Goal: Task Accomplishment & Management: Complete application form

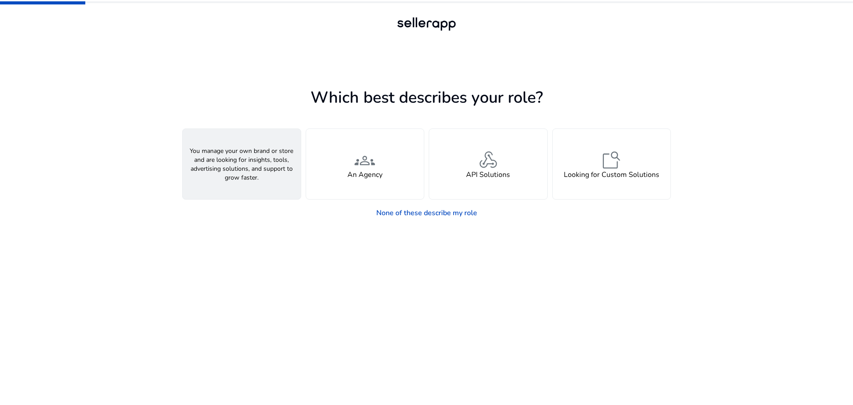
click at [262, 154] on div "person A Seller" at bounding box center [242, 164] width 118 height 70
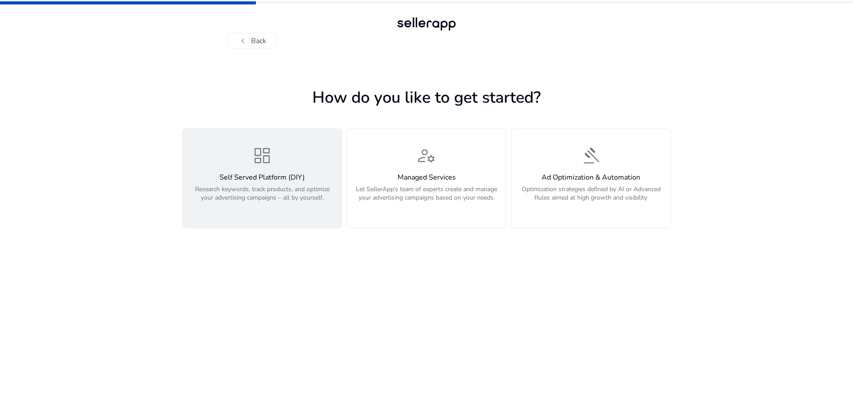
click at [263, 196] on p "Research keywords, track products, and optimize your advertising campaigns – al…" at bounding box center [262, 198] width 148 height 27
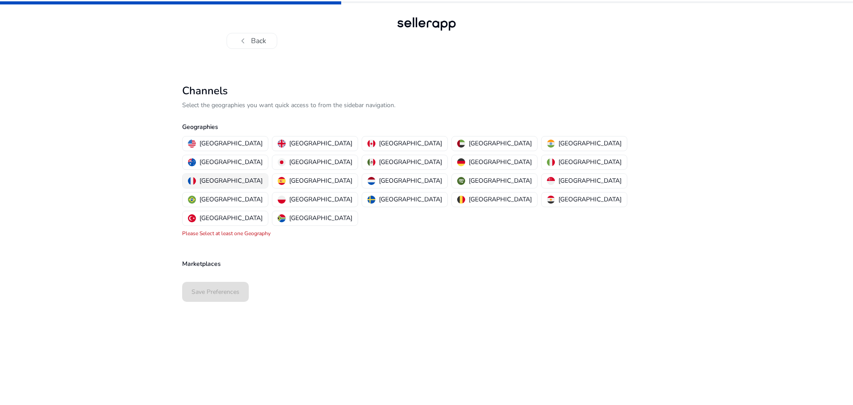
click at [262, 176] on p "[GEOGRAPHIC_DATA]" at bounding box center [230, 180] width 63 height 9
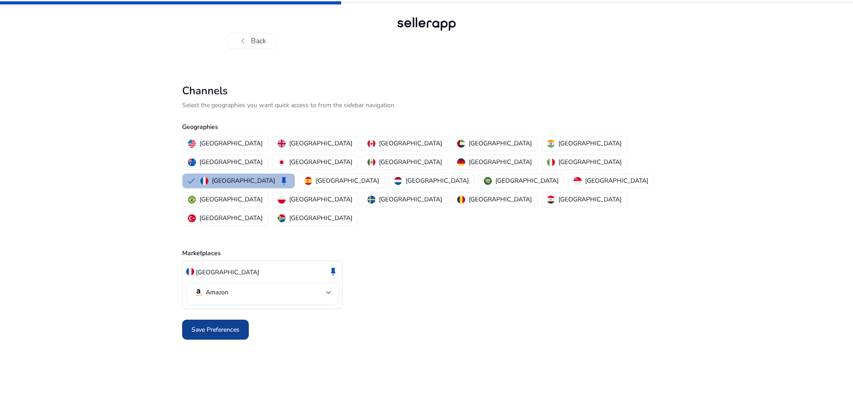
click at [224, 325] on span "Save Preferences" at bounding box center [215, 329] width 48 height 9
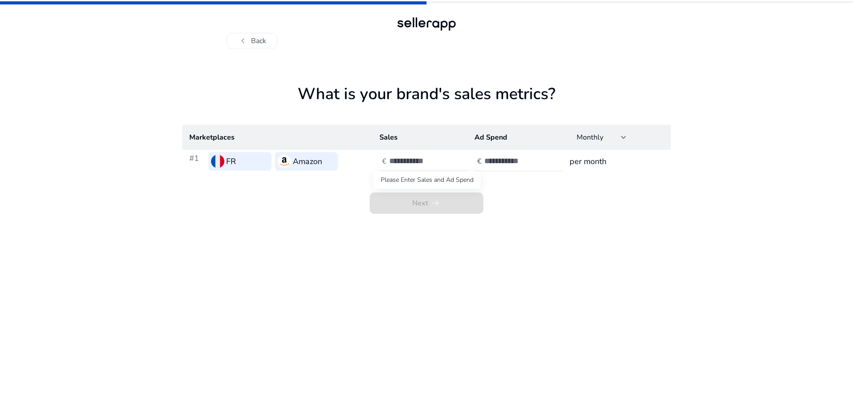
click at [454, 205] on span "Next arrow_right_alt" at bounding box center [426, 202] width 114 height 21
click at [557, 223] on app-sales-metrics "What is your brand's sales metrics? Marketplaces Sales Ad Spend Monthly #1 FR A…" at bounding box center [426, 244] width 488 height 320
click at [412, 163] on input "number" at bounding box center [419, 161] width 60 height 10
type input "*"
click at [506, 160] on input "number" at bounding box center [514, 161] width 60 height 10
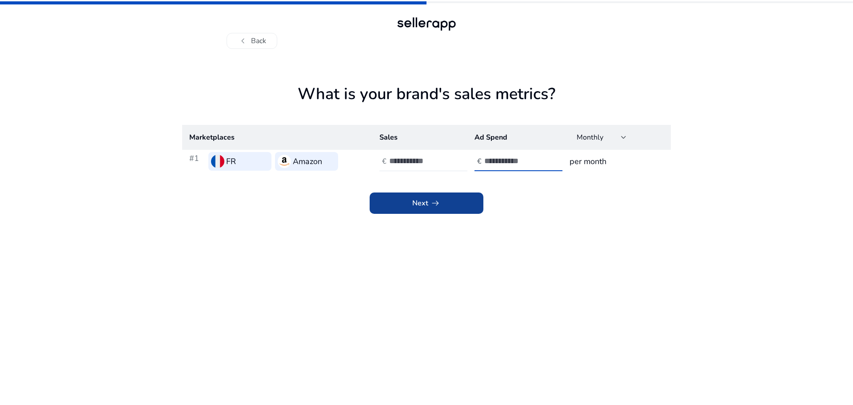
type input "*"
click at [453, 204] on span at bounding box center [426, 202] width 114 height 21
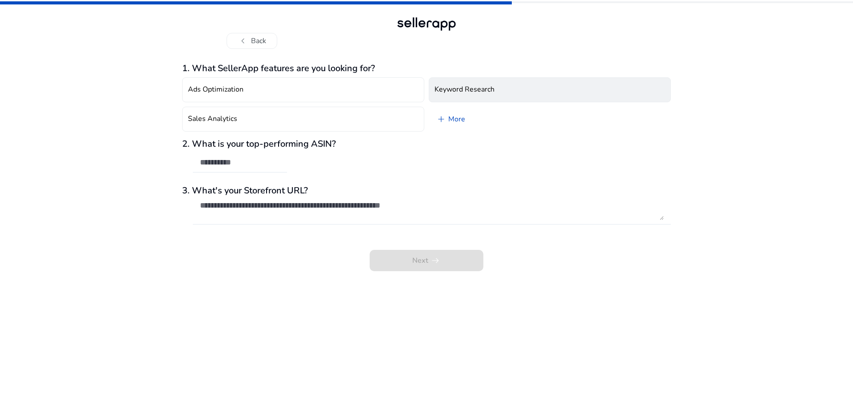
click at [478, 87] on h4 "Keyword Research" at bounding box center [464, 89] width 60 height 8
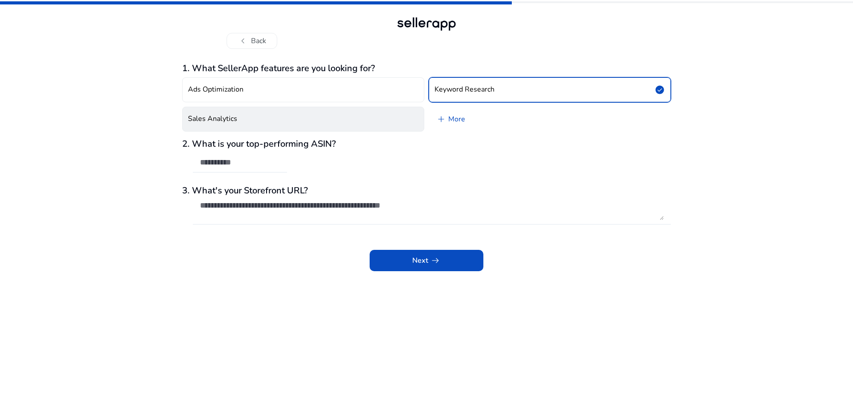
click at [251, 123] on button "Sales Analytics" at bounding box center [303, 119] width 242 height 25
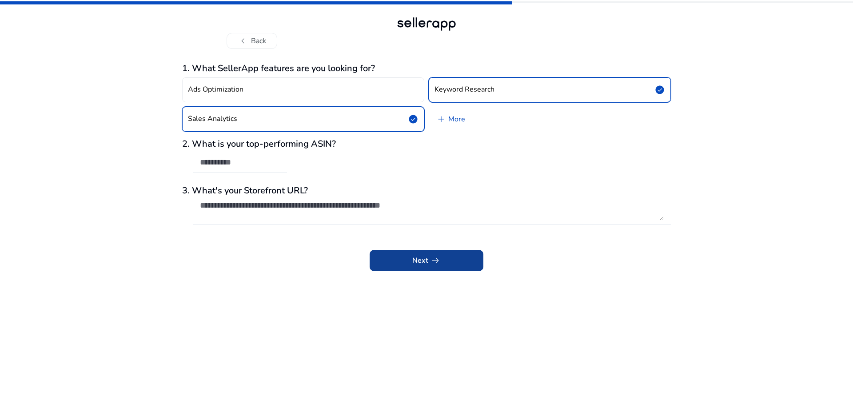
click at [379, 262] on span at bounding box center [426, 260] width 114 height 21
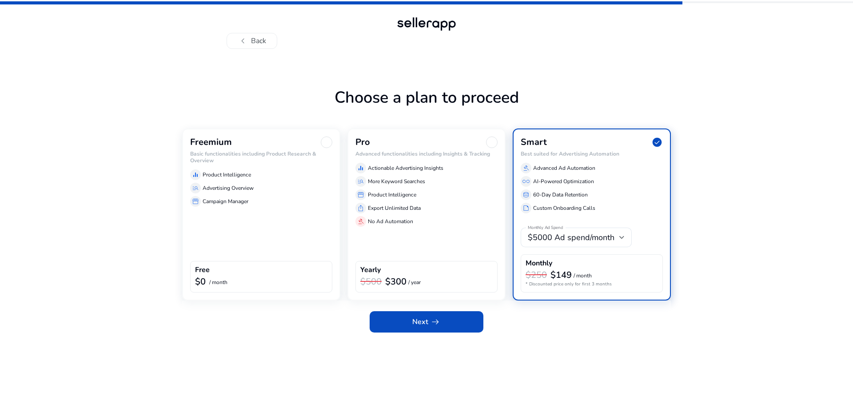
click at [282, 212] on div "Freemium Basic functionalities including Product Research & Overview equalizer …" at bounding box center [261, 214] width 158 height 172
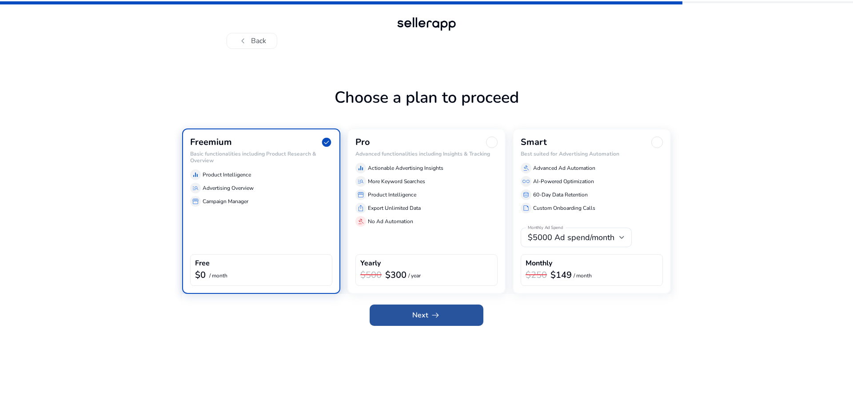
click at [403, 309] on span at bounding box center [426, 314] width 114 height 21
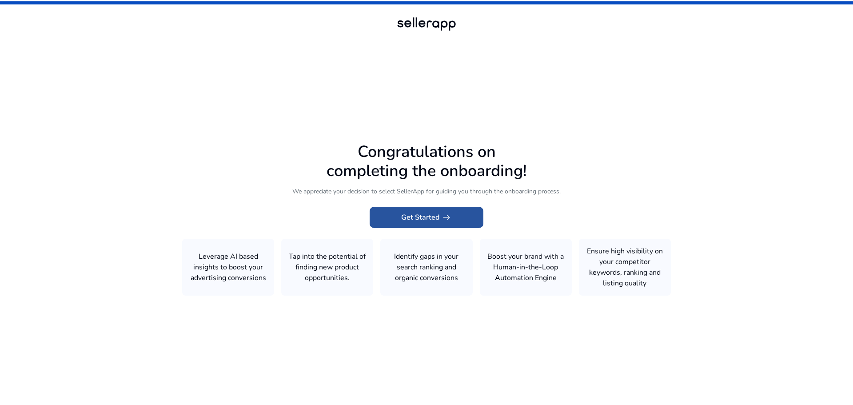
click at [456, 209] on span at bounding box center [426, 216] width 114 height 21
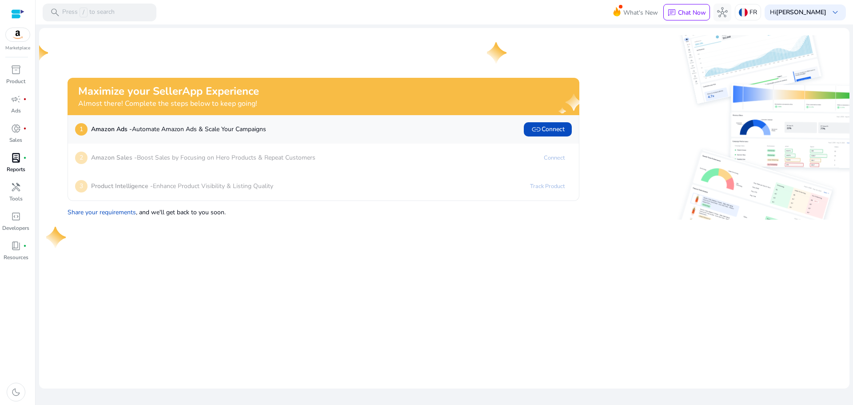
click at [27, 165] on link "lab_profile fiber_manual_record Reports" at bounding box center [16, 165] width 32 height 29
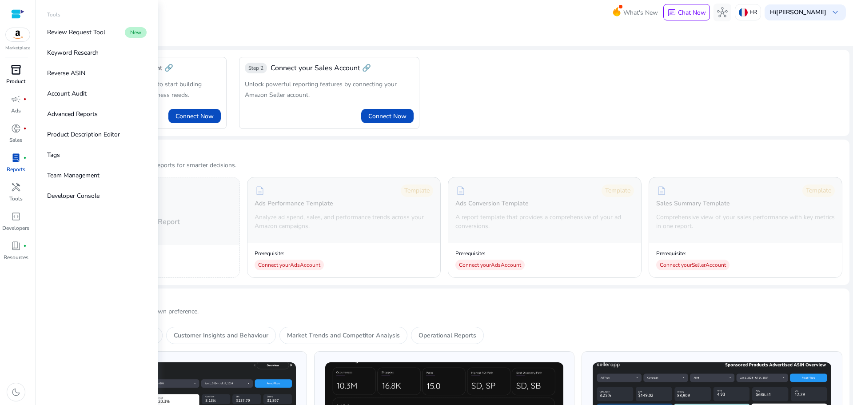
click at [11, 66] on span "inventory_2" at bounding box center [16, 69] width 11 height 11
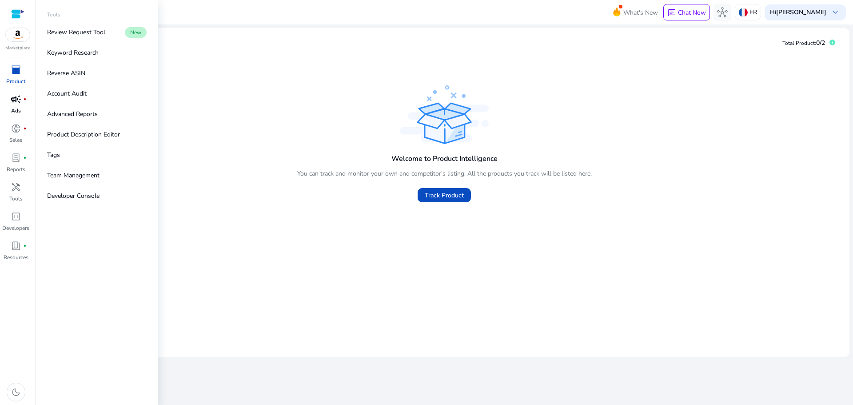
click at [12, 100] on span "campaign" at bounding box center [16, 99] width 11 height 11
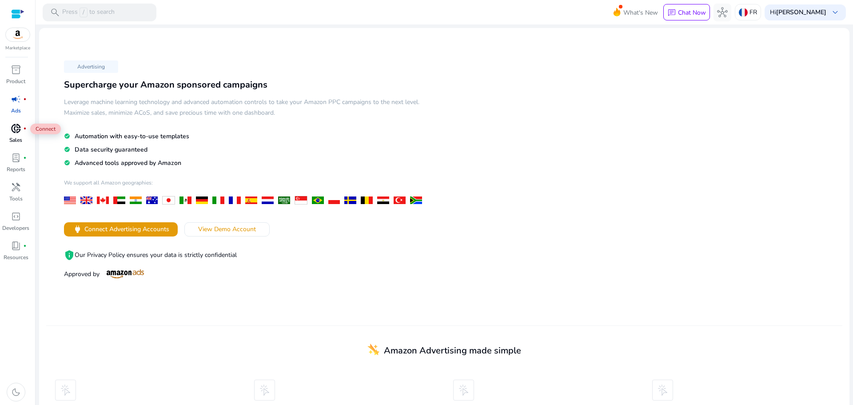
click at [15, 136] on p "Sales" at bounding box center [15, 140] width 13 height 8
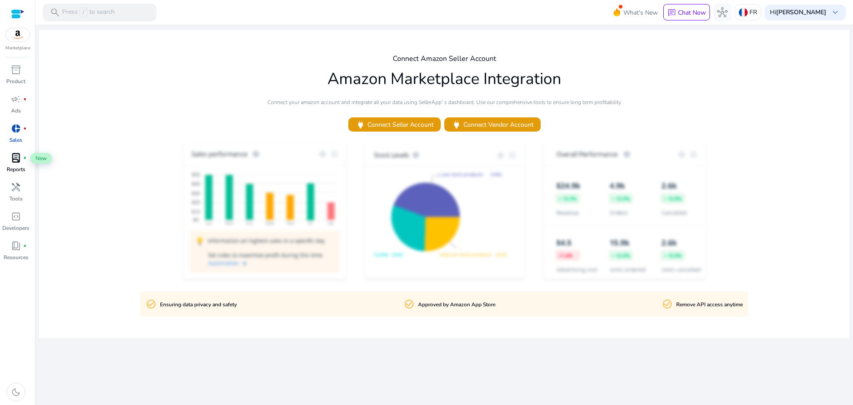
click at [15, 163] on span "lab_profile" at bounding box center [16, 157] width 11 height 11
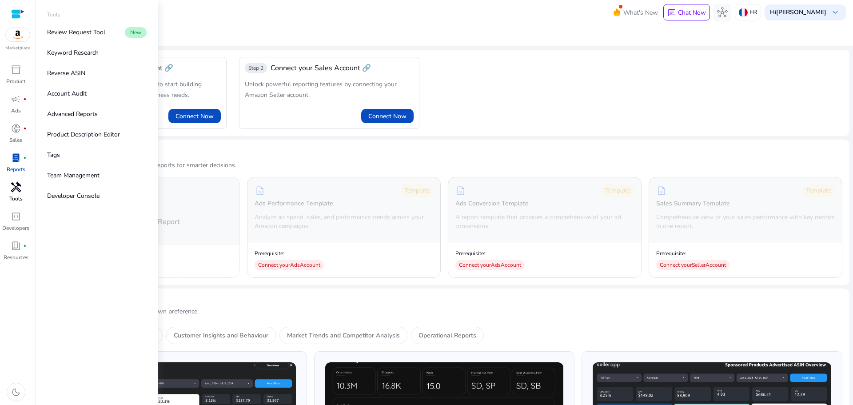
click at [22, 191] on div "handyman" at bounding box center [16, 187] width 25 height 14
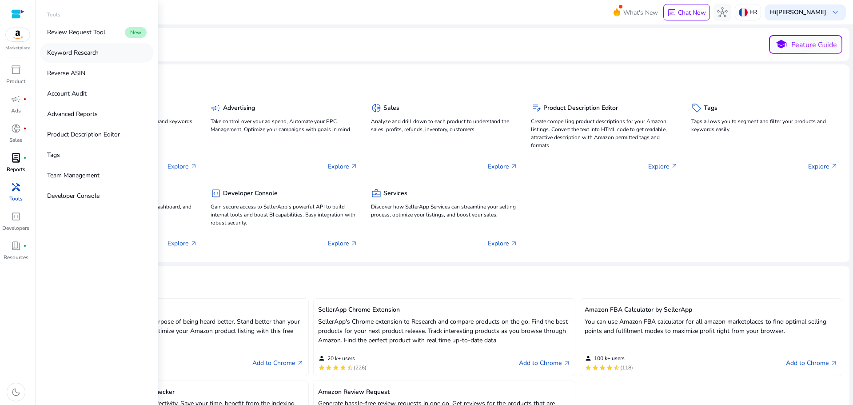
click at [66, 47] on link "Keyword Research" at bounding box center [97, 53] width 114 height 20
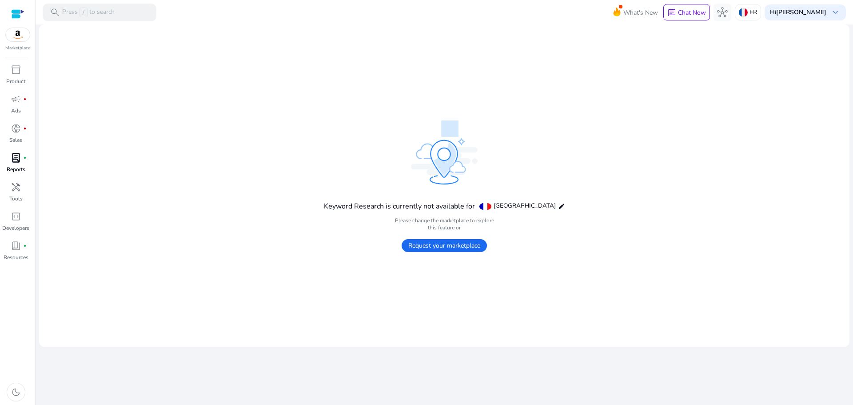
click at [386, 254] on mat-card "Keyword Research is currently not available for France edit Please change the m…" at bounding box center [444, 185] width 810 height 322
click at [414, 245] on span "Request your marketplace" at bounding box center [443, 245] width 85 height 13
click at [17, 192] on span "handyman" at bounding box center [16, 187] width 11 height 11
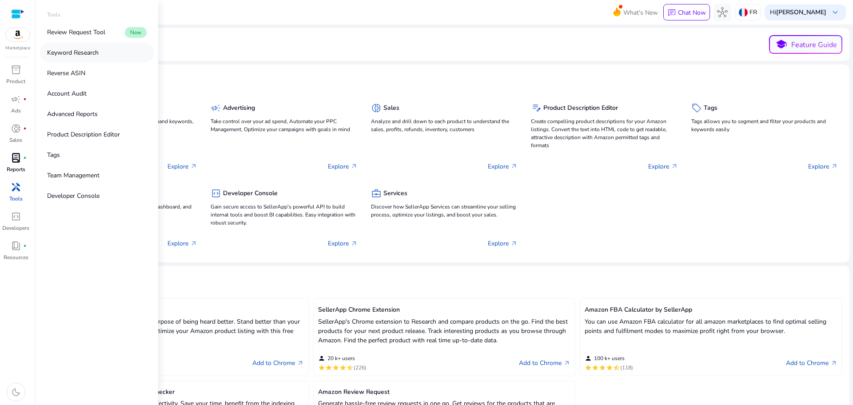
click at [96, 51] on p "Keyword Research" at bounding box center [73, 52] width 52 height 9
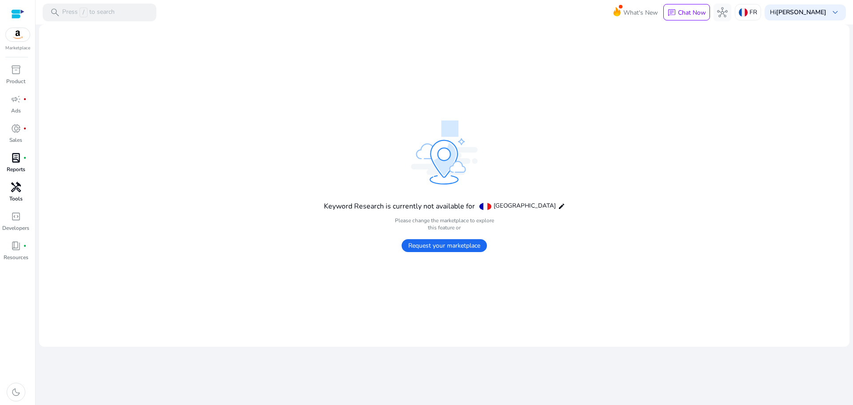
drag, startPoint x: 349, startPoint y: 177, endPoint x: 383, endPoint y: 200, distance: 41.0
click at [349, 177] on div "Keyword Research is currently not available for France edit Please change the m…" at bounding box center [444, 185] width 241 height 131
click at [432, 248] on span "Request your marketplace" at bounding box center [443, 245] width 85 height 13
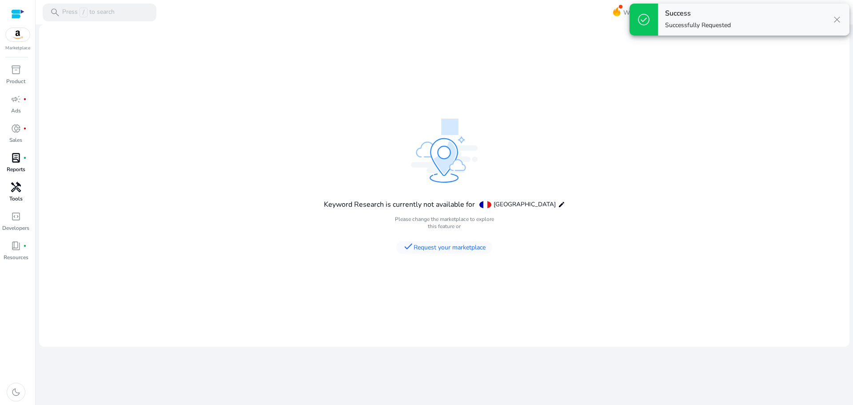
click at [23, 189] on div "handyman" at bounding box center [16, 187] width 25 height 14
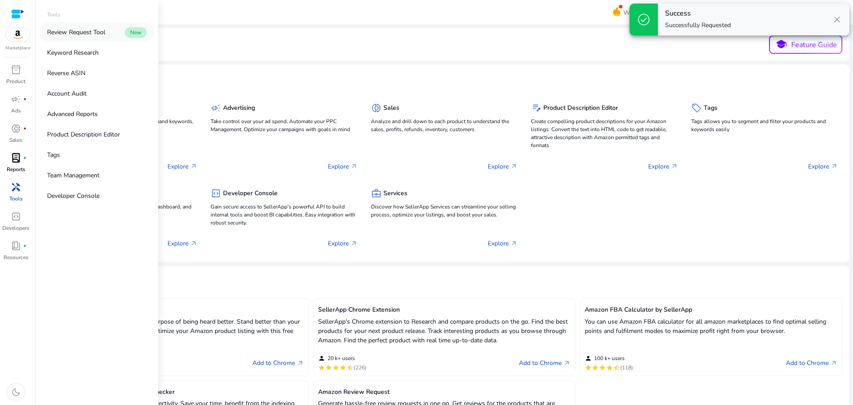
click at [86, 29] on p "Review Request Tool" at bounding box center [76, 32] width 58 height 9
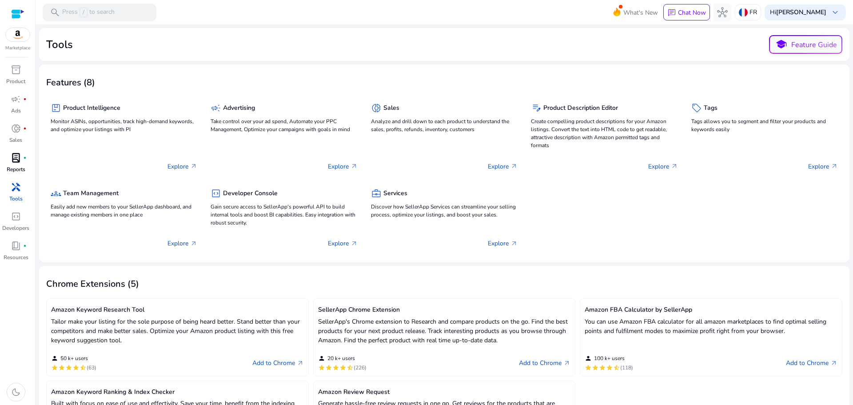
click at [22, 170] on p "Reports" at bounding box center [16, 169] width 19 height 8
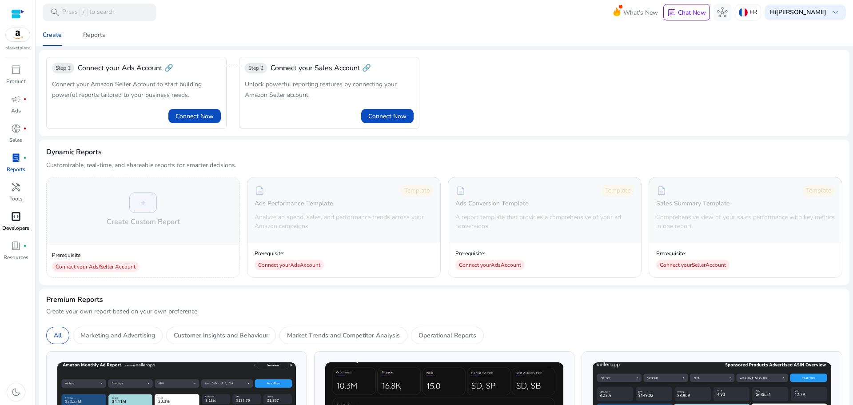
click at [21, 223] on div "code_blocks" at bounding box center [16, 216] width 25 height 14
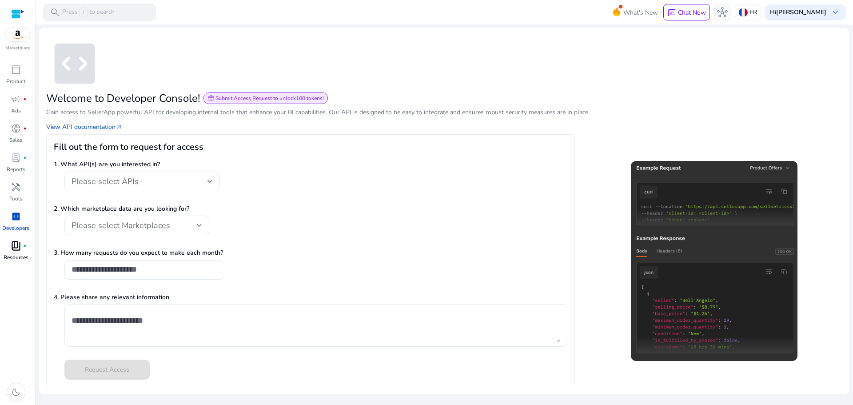
click at [25, 244] on span "fiber_manual_record" at bounding box center [25, 246] width 4 height 4
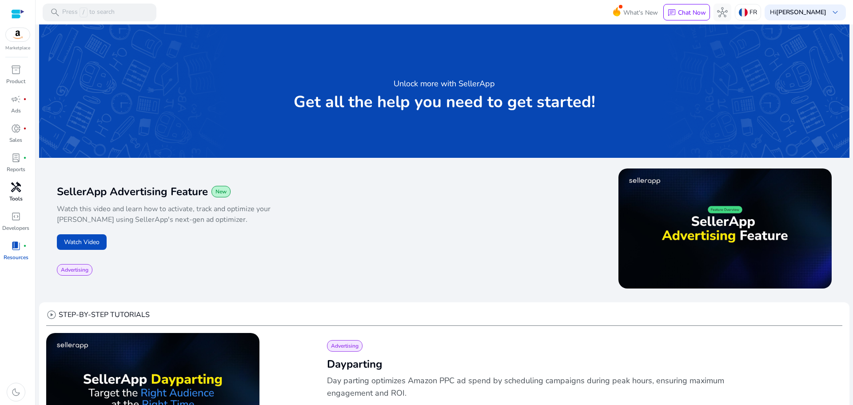
click at [21, 185] on div "handyman" at bounding box center [16, 187] width 25 height 14
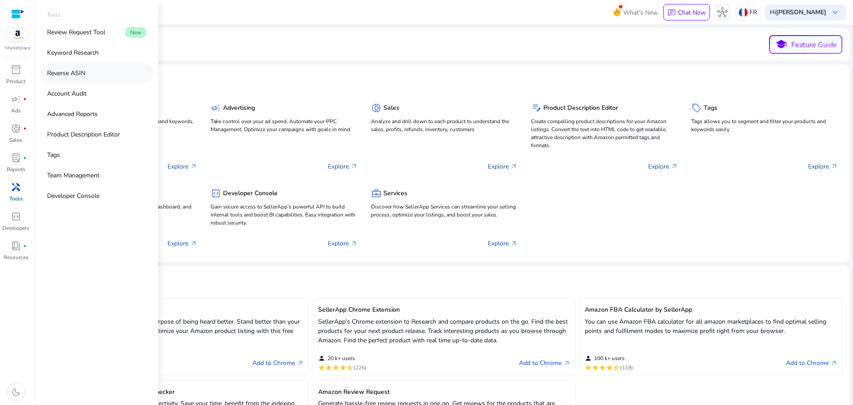
click at [112, 69] on link "Reverse ASIN" at bounding box center [97, 73] width 114 height 20
